Goal: Task Accomplishment & Management: Manage account settings

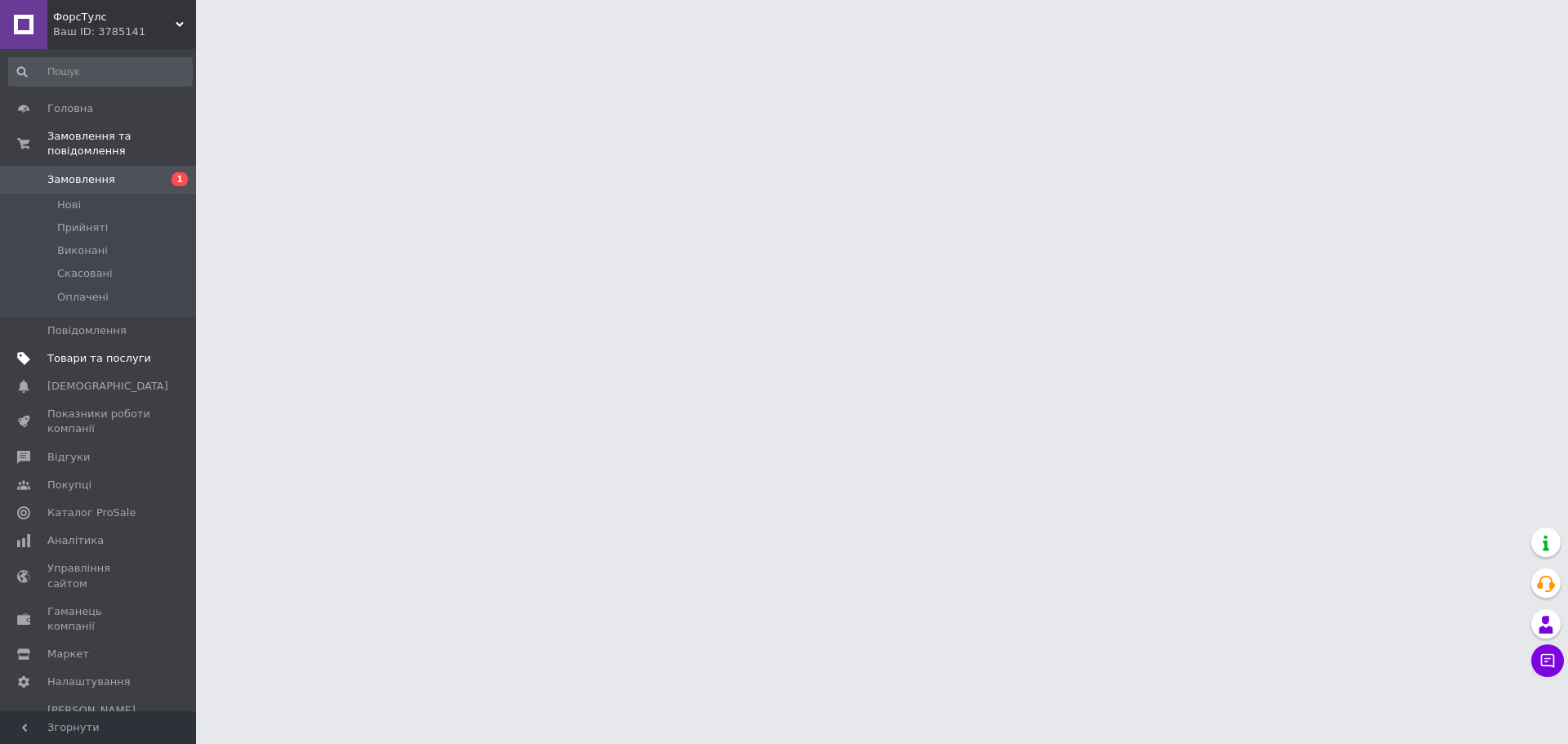
click at [68, 351] on span "Товари та послуги" at bounding box center [100, 358] width 104 height 14
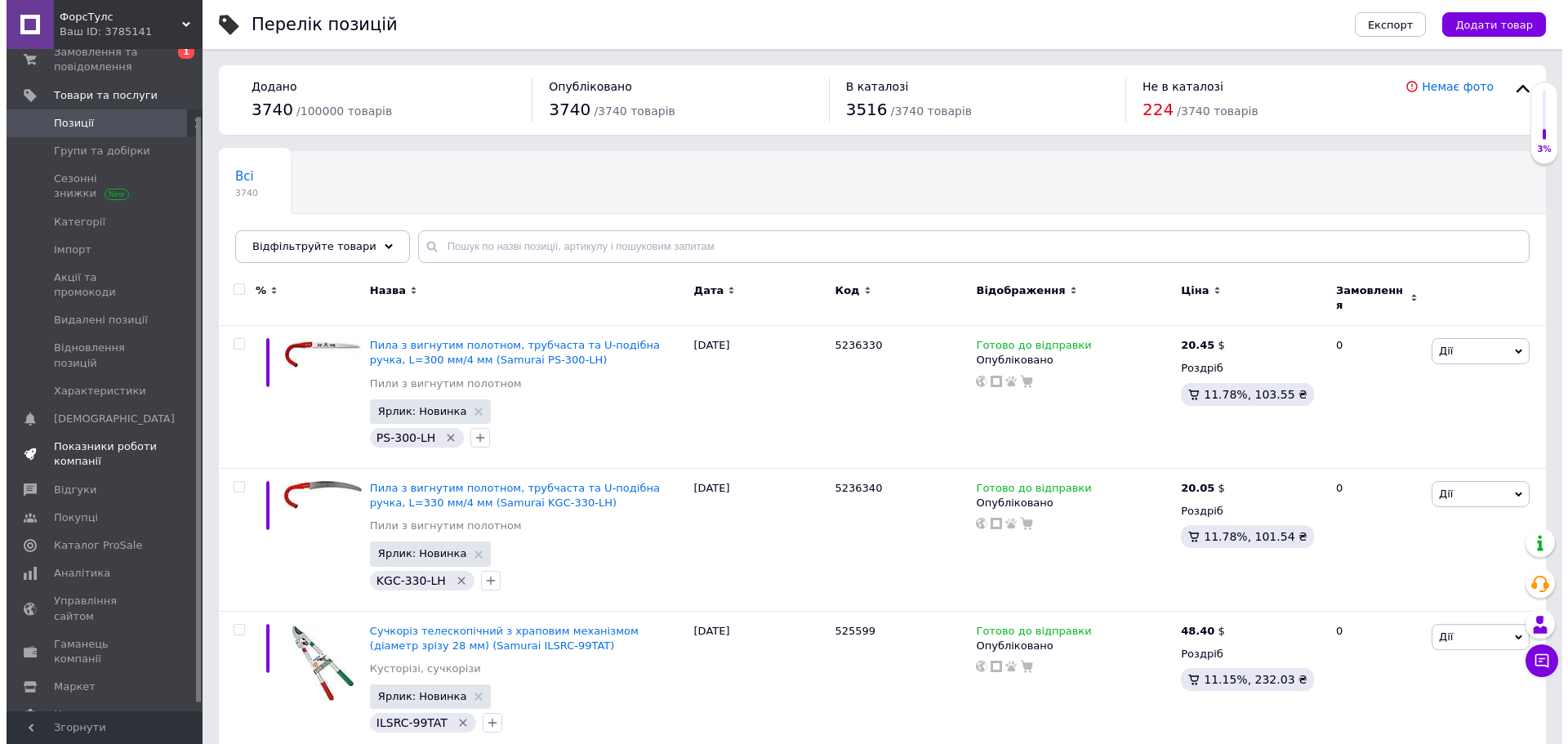
scroll to position [85, 0]
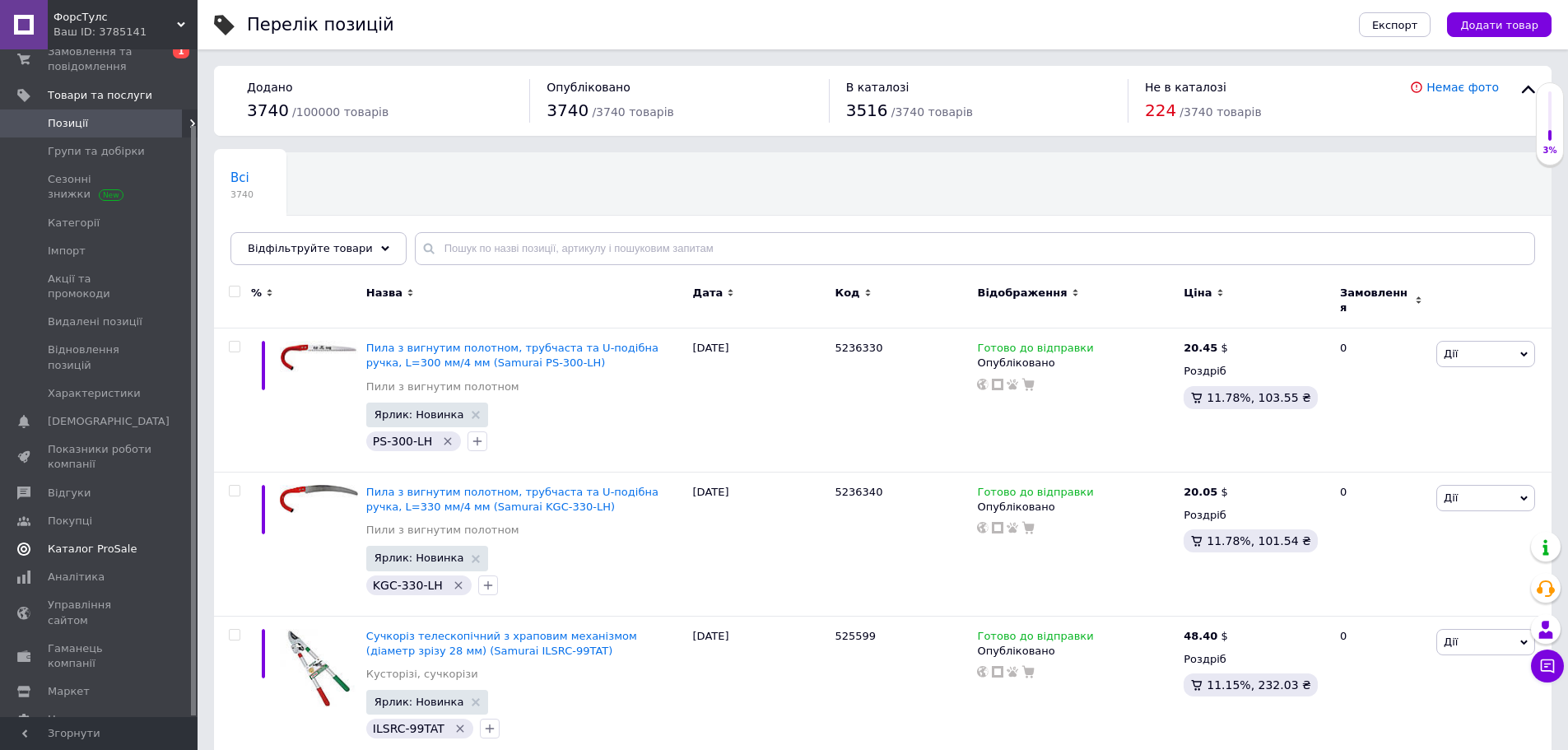
click at [111, 536] on link "Каталог ProSale" at bounding box center [101, 549] width 203 height 28
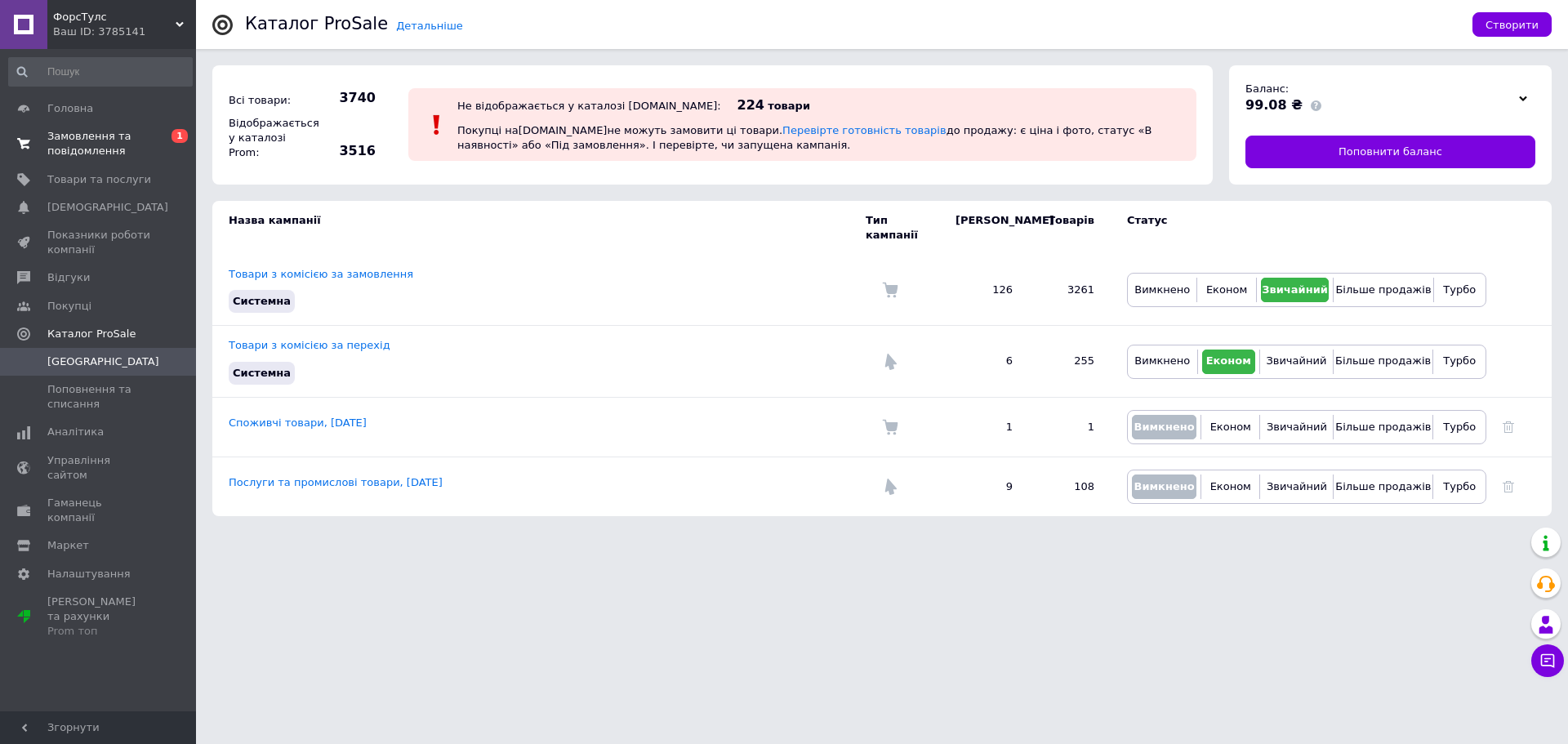
click at [64, 138] on span "Замовлення та повідомлення" at bounding box center [100, 144] width 104 height 30
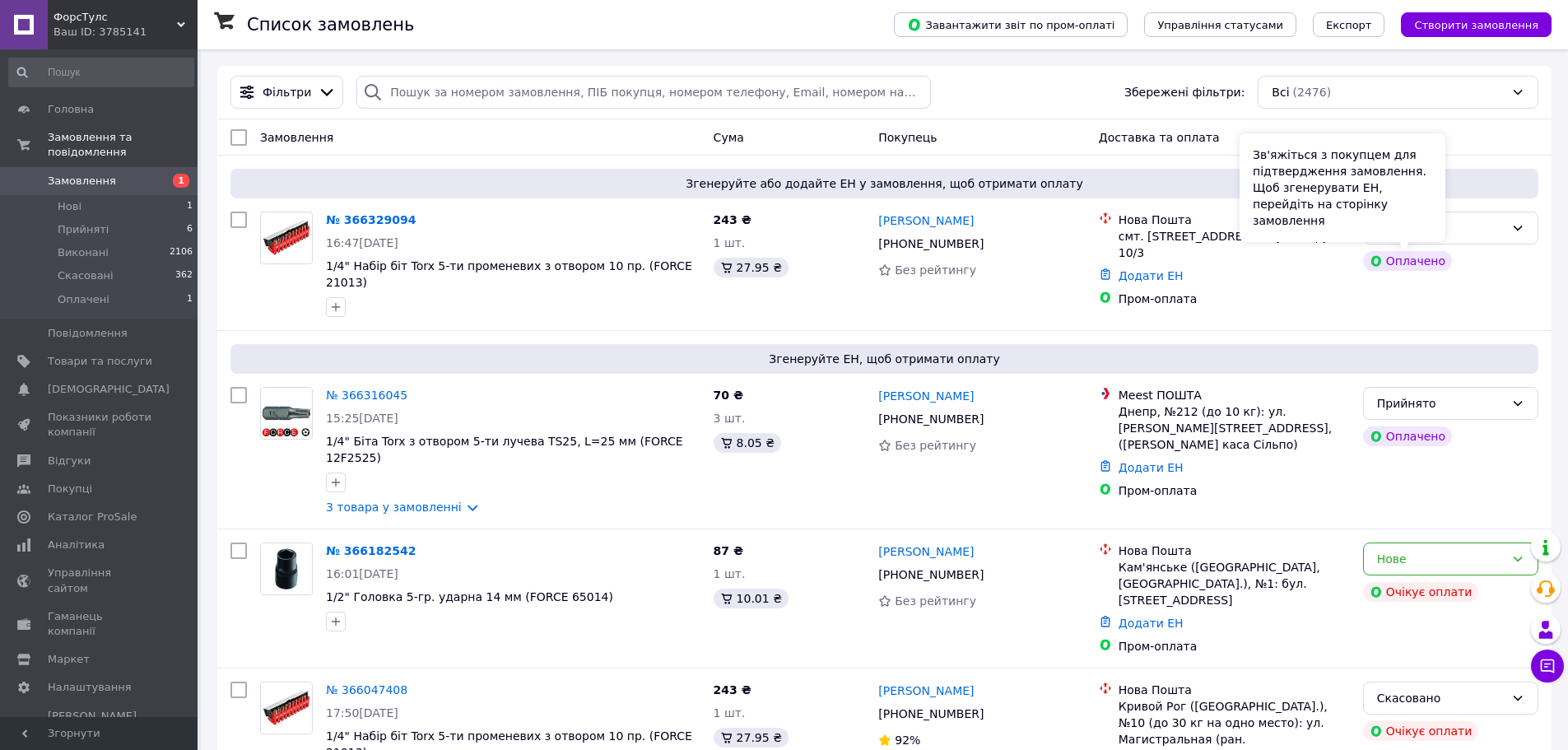
click at [1442, 227] on div "Зв'яжіться з покупцем для підтвердження замовлення. Щоб згенерувати ЕН, перейді…" at bounding box center [1343, 187] width 206 height 109
click at [1498, 273] on div "Оплачено" at bounding box center [1450, 261] width 182 height 26
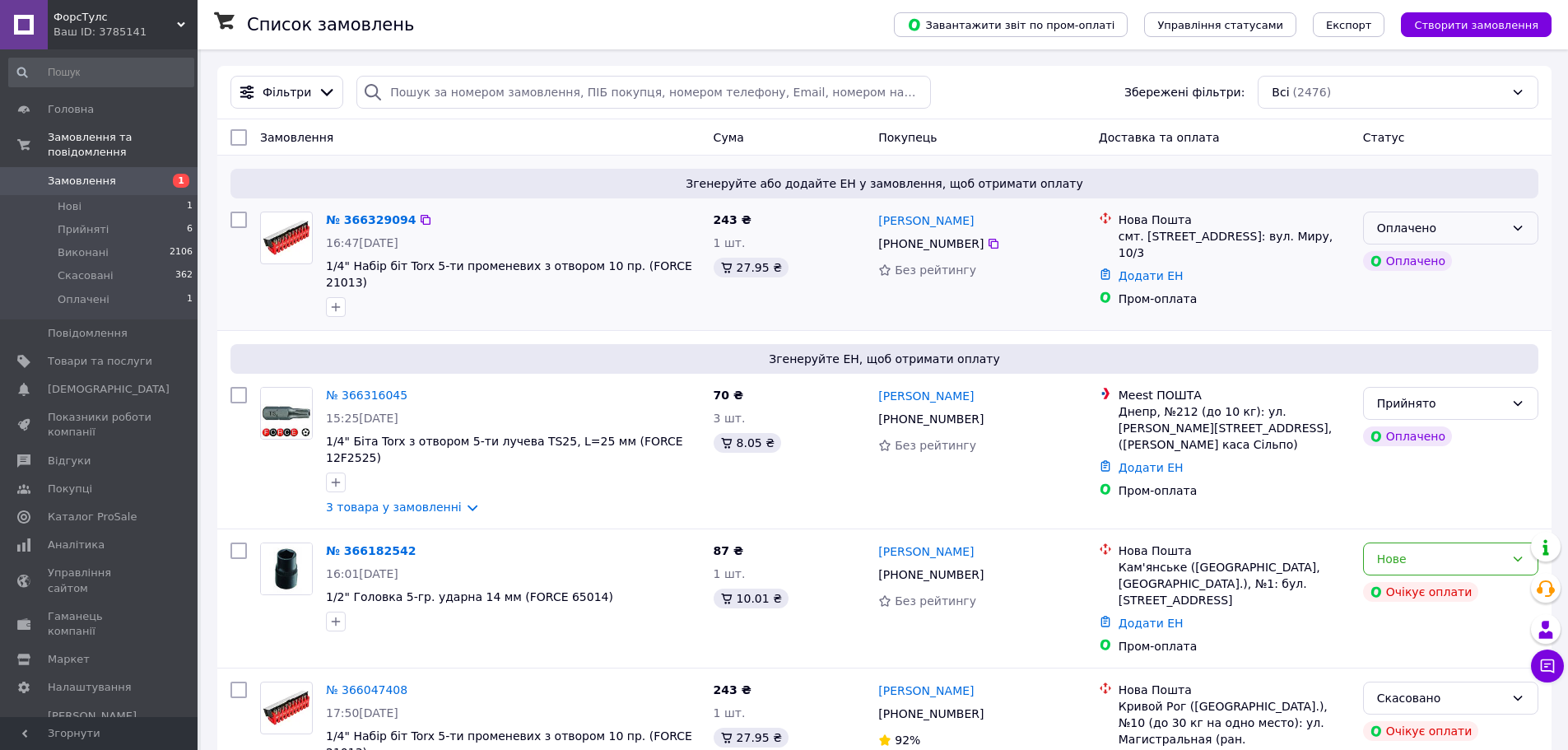
click at [1486, 233] on div "Оплачено" at bounding box center [1440, 228] width 128 height 18
click at [1470, 266] on li "Прийнято" at bounding box center [1450, 264] width 174 height 30
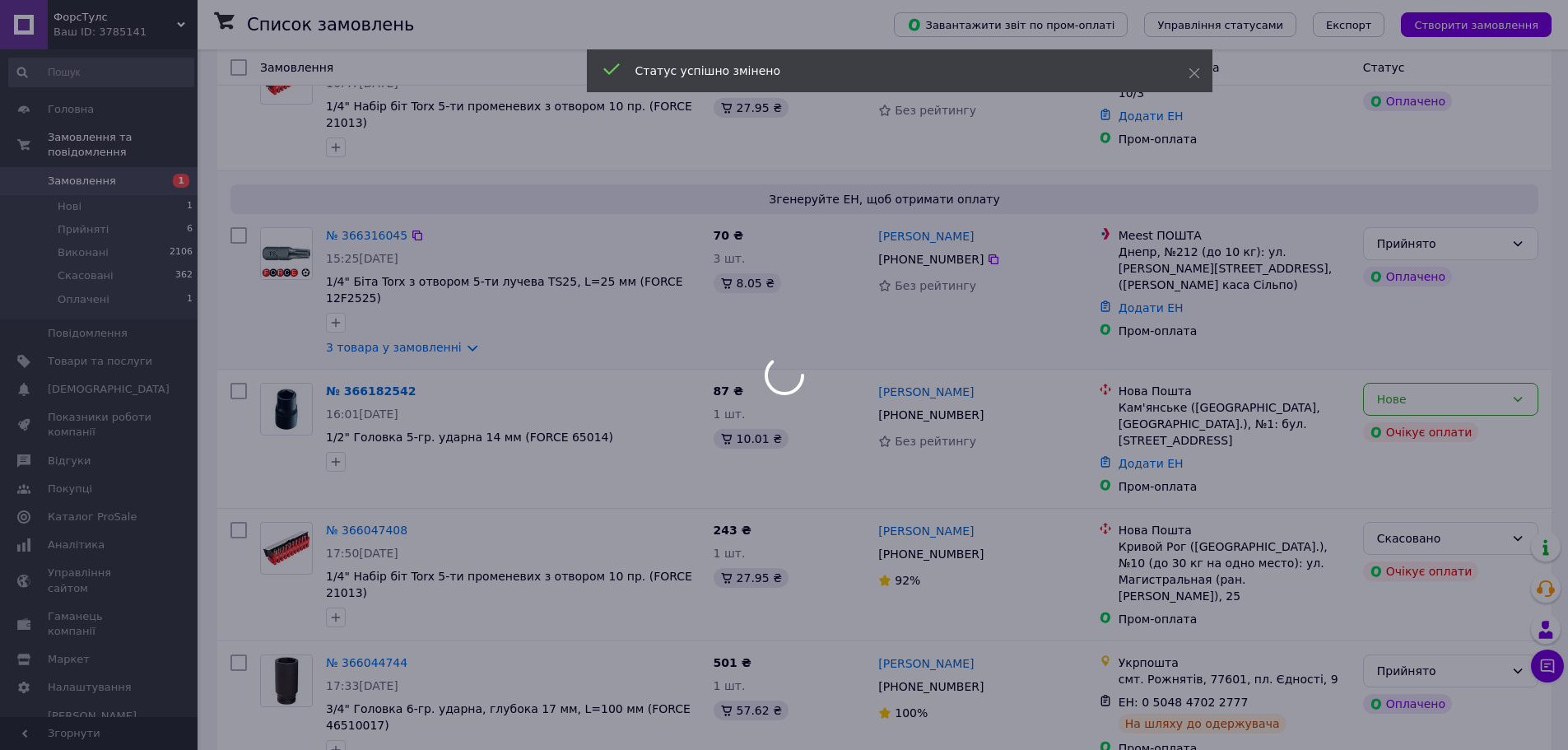
scroll to position [165, 0]
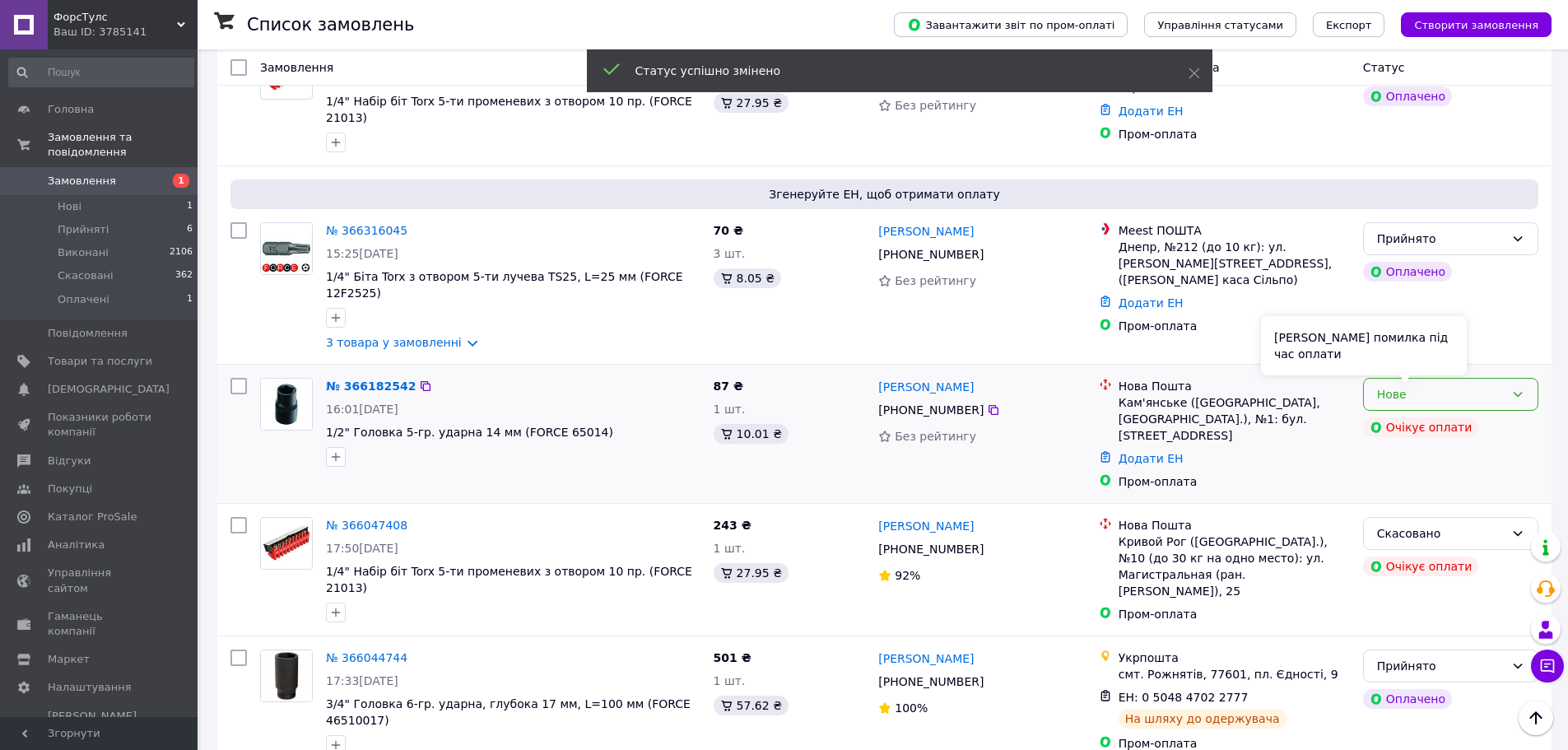
click at [1497, 378] on div "Нове" at bounding box center [1450, 394] width 175 height 33
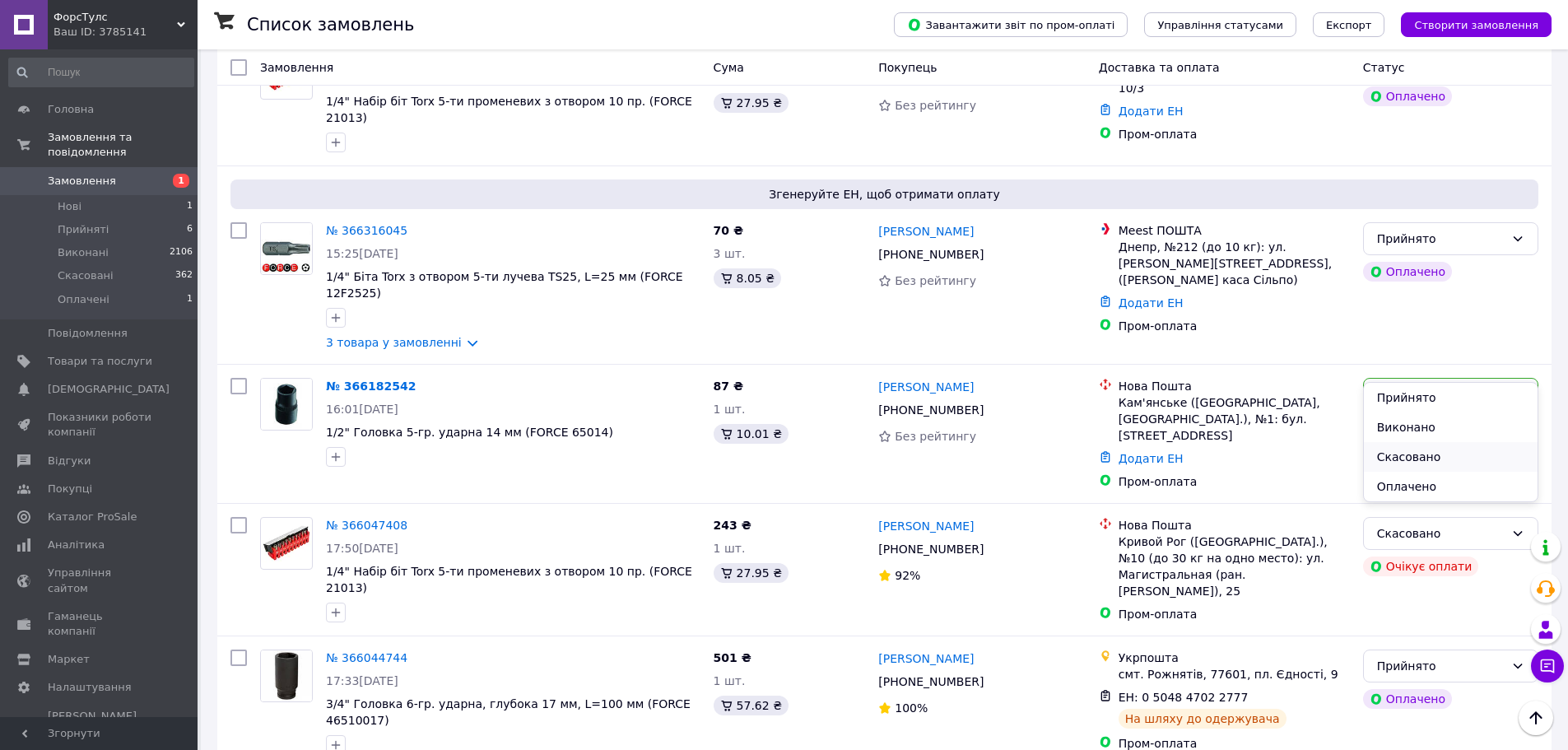
click at [1428, 462] on li "Скасовано" at bounding box center [1450, 457] width 174 height 30
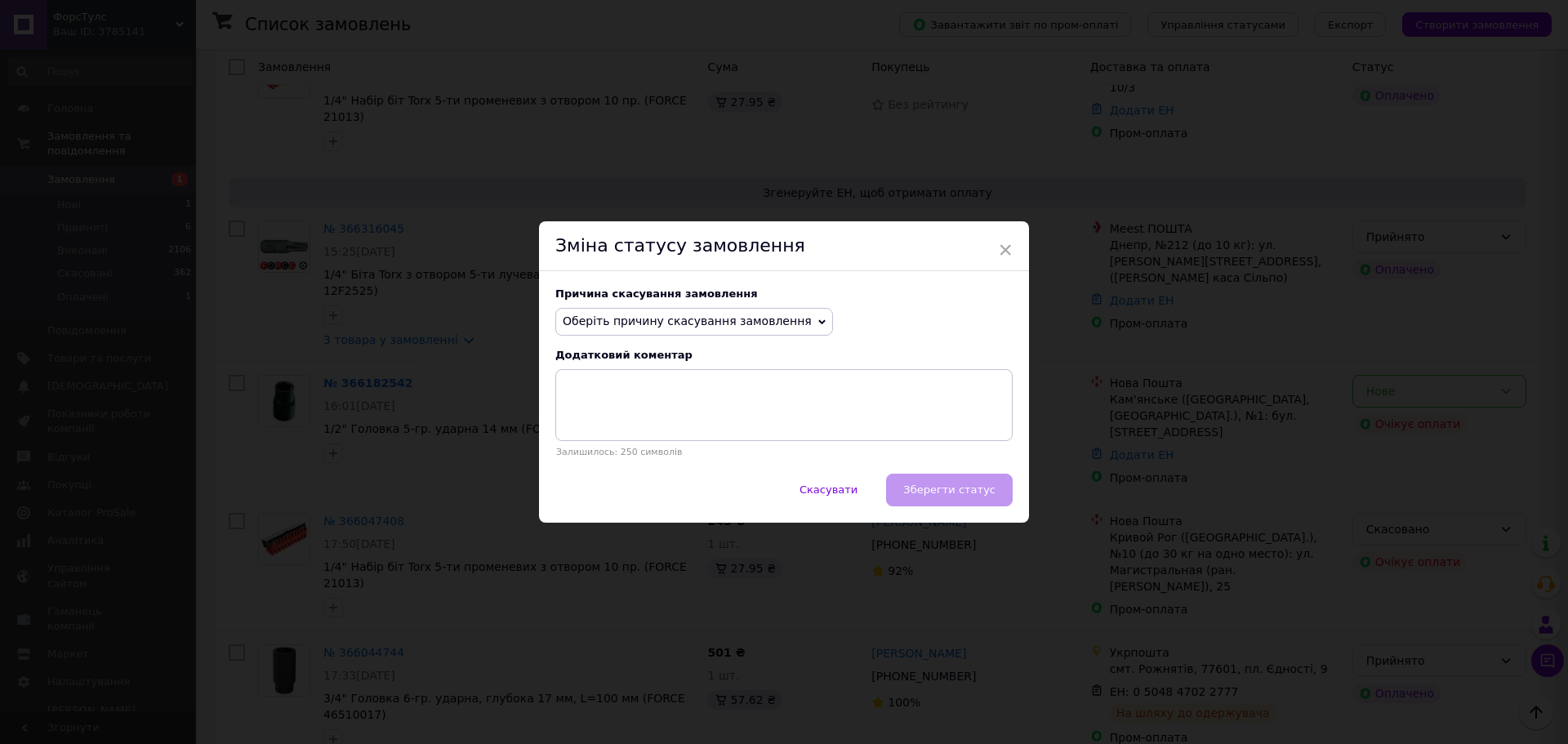
click at [724, 325] on span "Оберіть причину скасування замовлення" at bounding box center [687, 320] width 249 height 13
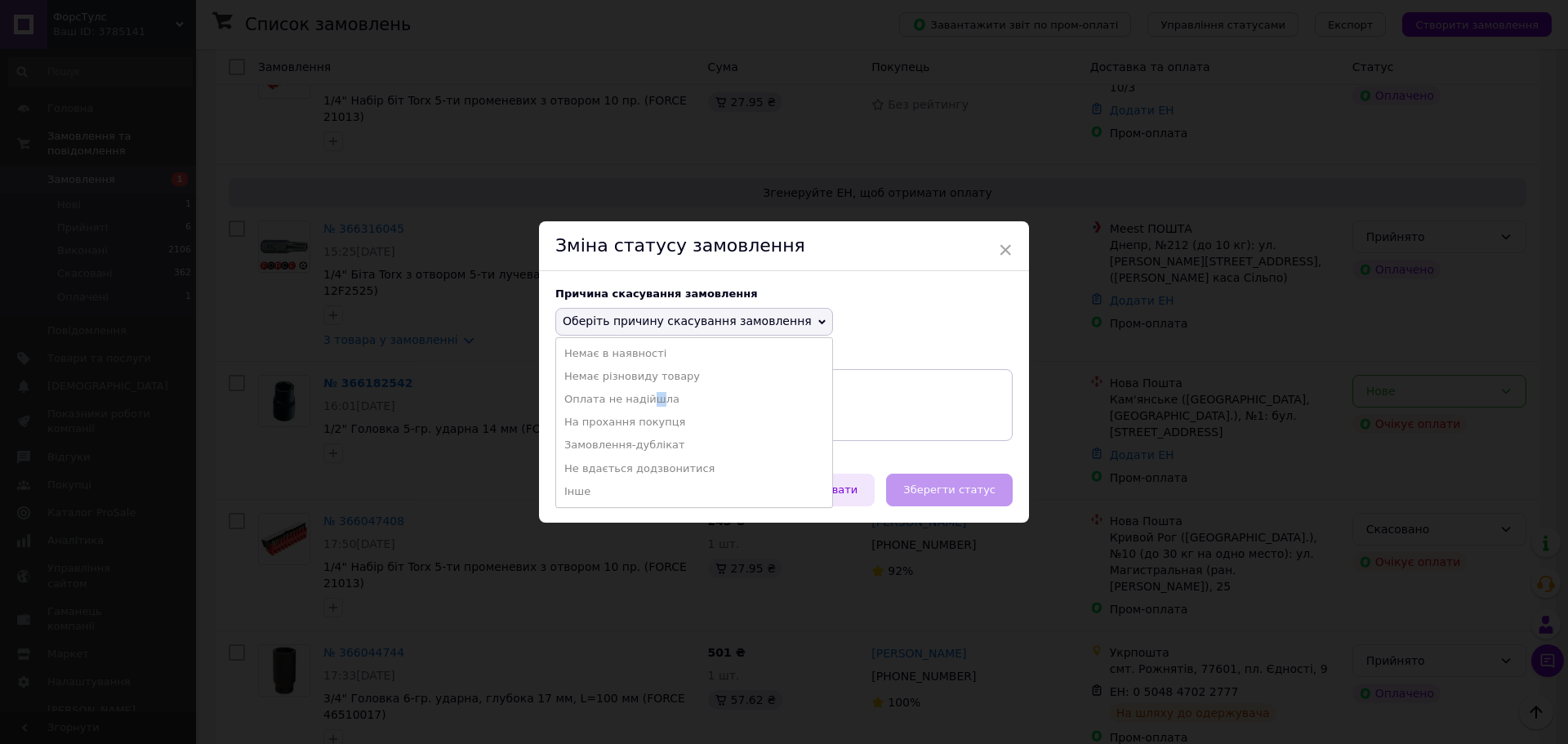
drag, startPoint x: 645, startPoint y: 405, endPoint x: 839, endPoint y: 508, distance: 219.6
click at [647, 405] on li "Оплата не надійшла" at bounding box center [694, 398] width 276 height 22
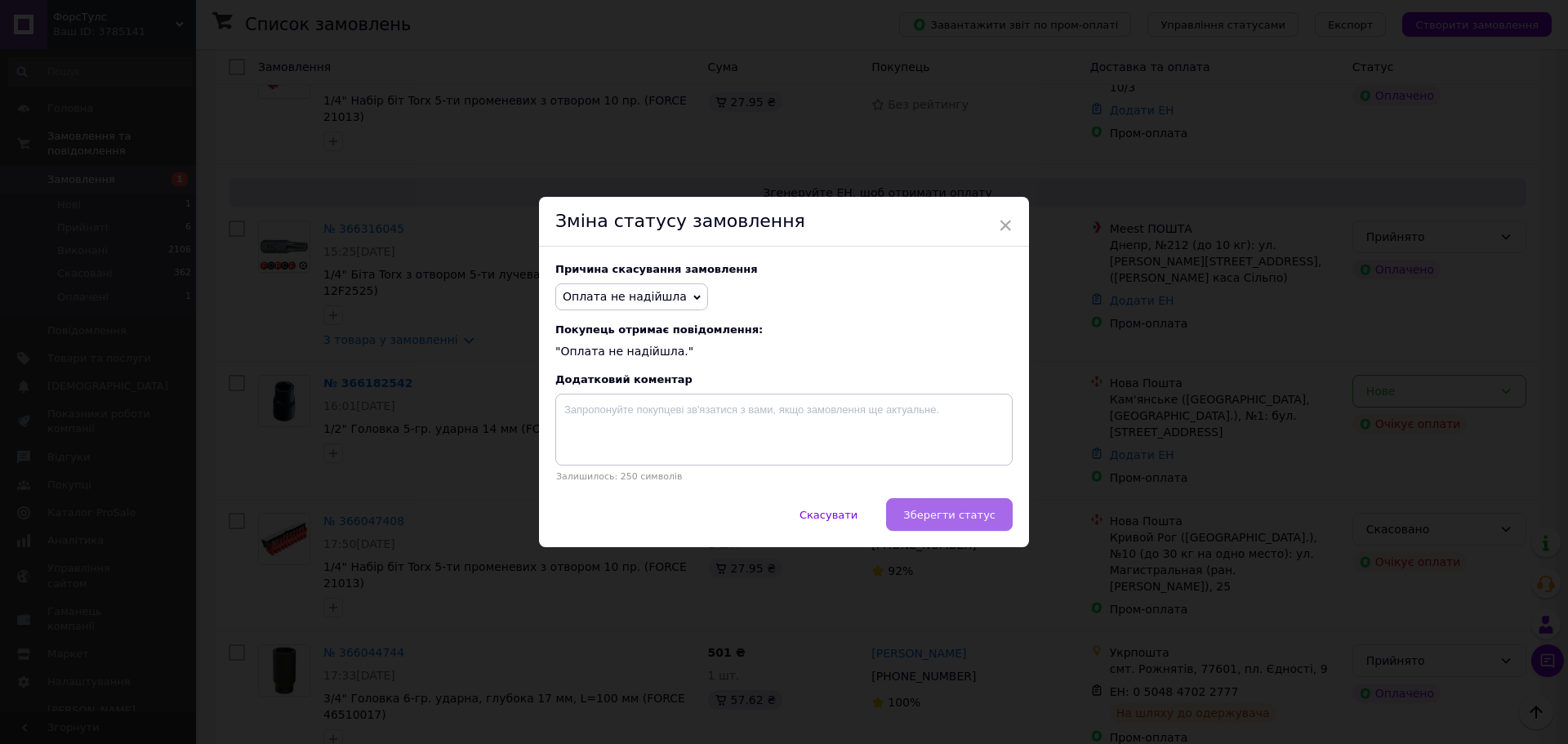
click at [954, 514] on span "Зберегти статус" at bounding box center [949, 515] width 92 height 13
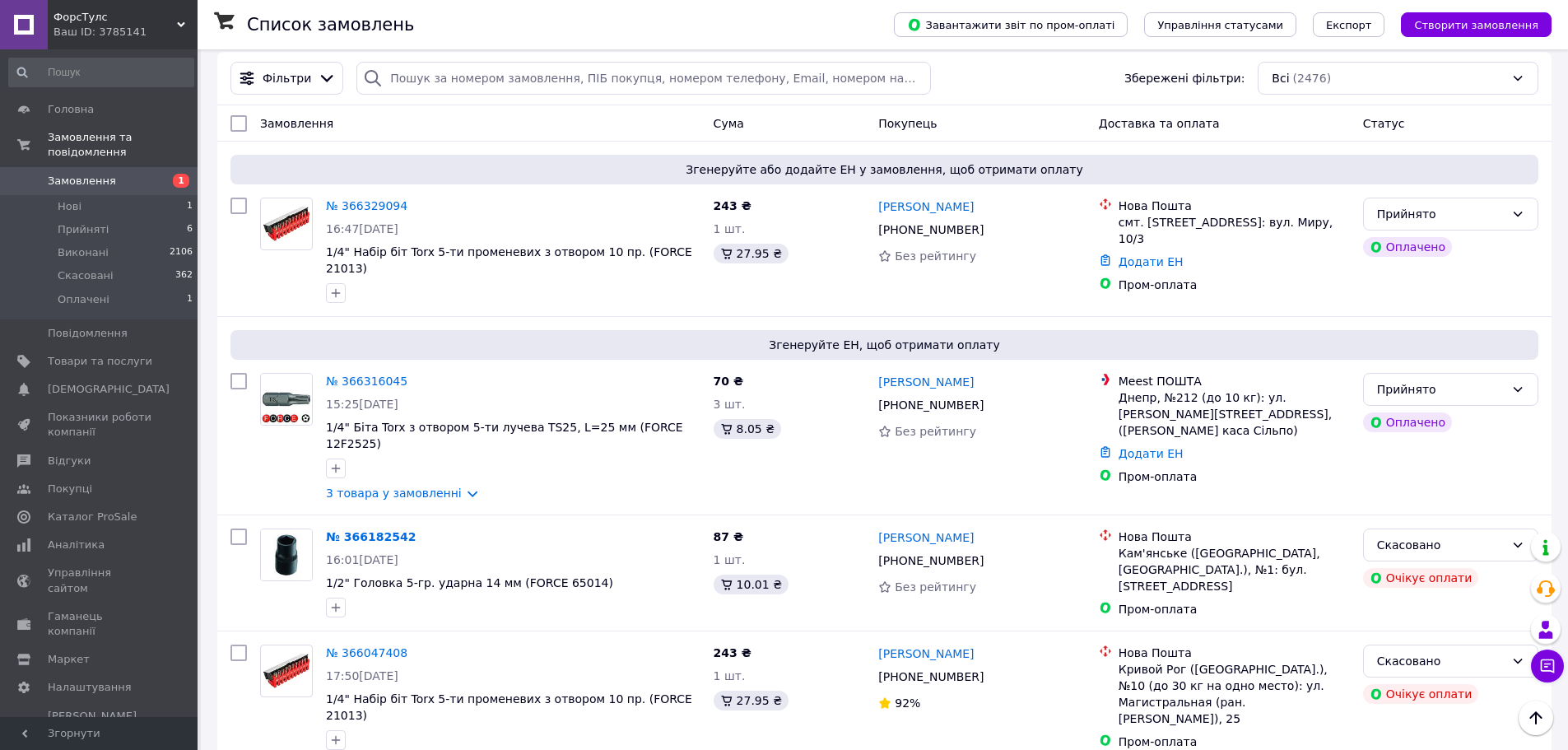
scroll to position [0, 0]
